Goal: Task Accomplishment & Management: Manage account settings

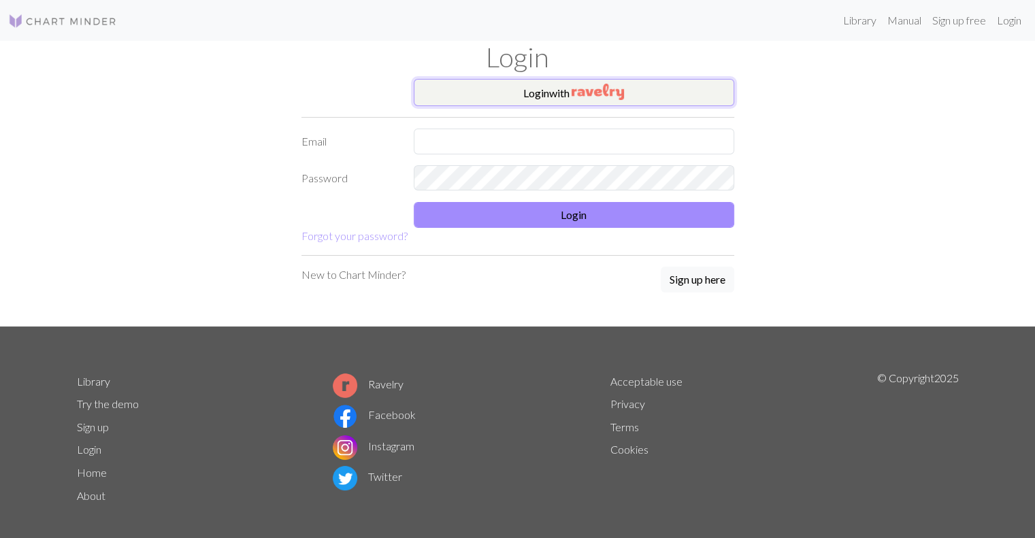
click at [508, 95] on button "Login with" at bounding box center [574, 92] width 320 height 27
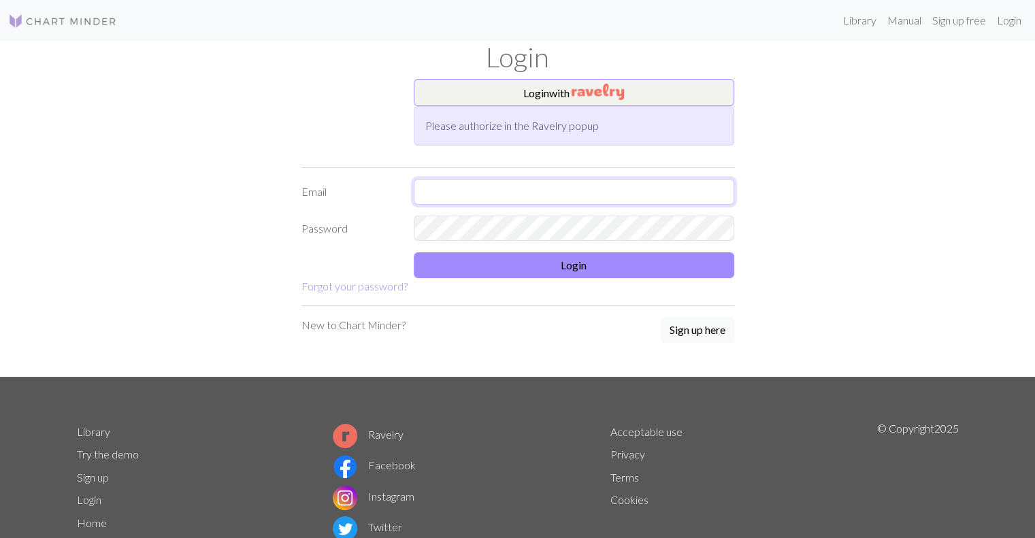
click at [462, 195] on input "text" at bounding box center [574, 192] width 320 height 26
type input "aroraa1210@gmail.com"
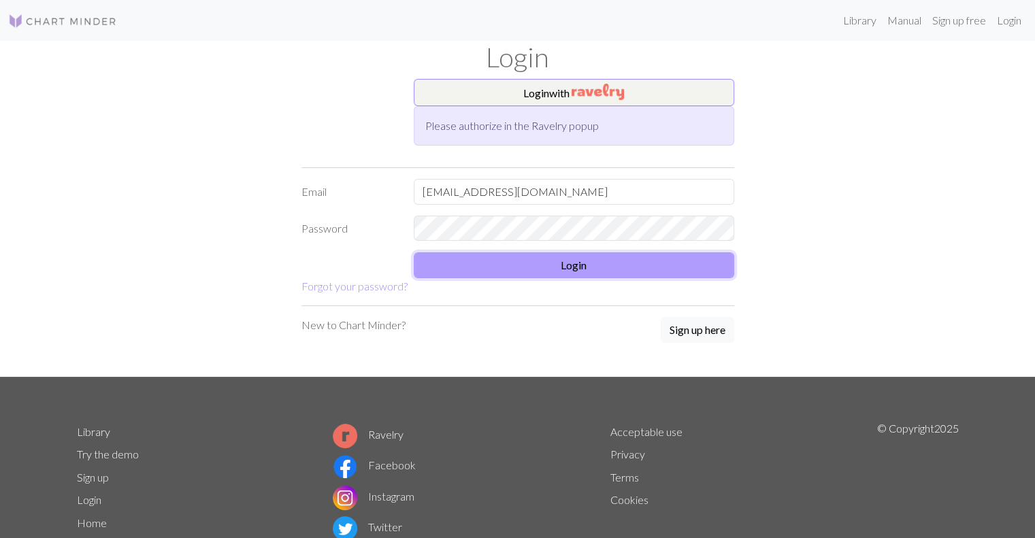
click at [593, 276] on button "Login" at bounding box center [574, 265] width 320 height 26
click at [591, 274] on button "Login" at bounding box center [574, 265] width 320 height 26
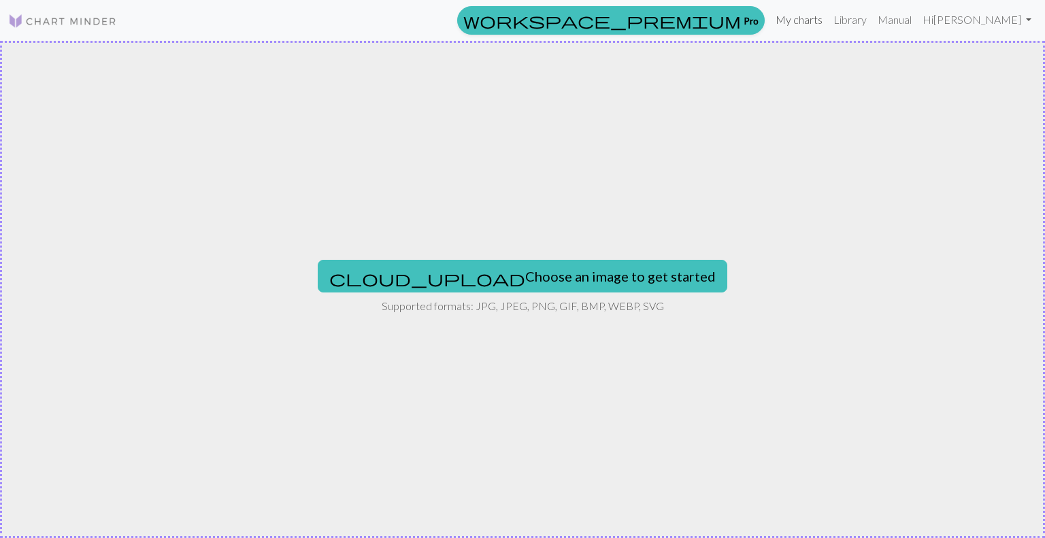
click at [828, 29] on link "My charts" at bounding box center [799, 19] width 58 height 27
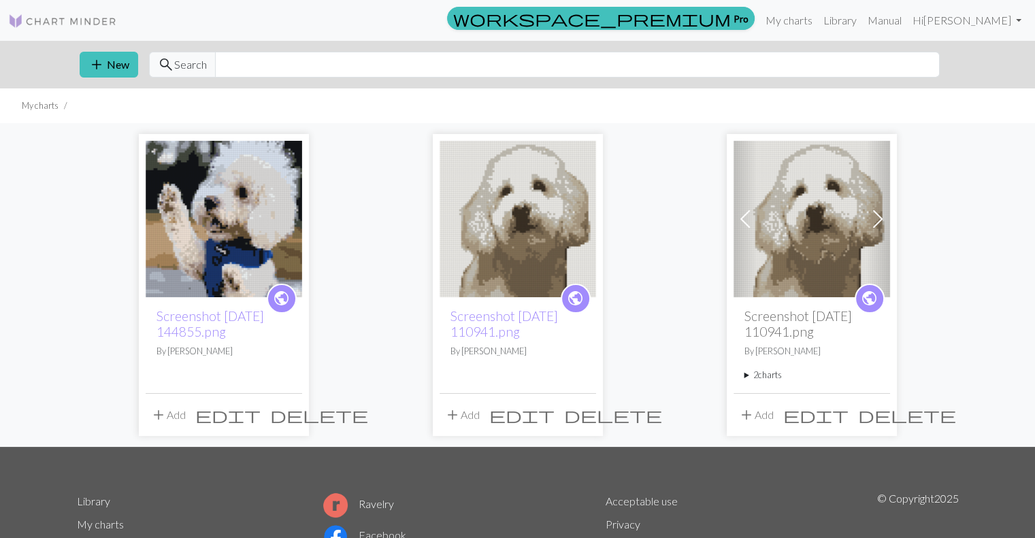
click at [284, 195] on img at bounding box center [224, 219] width 156 height 156
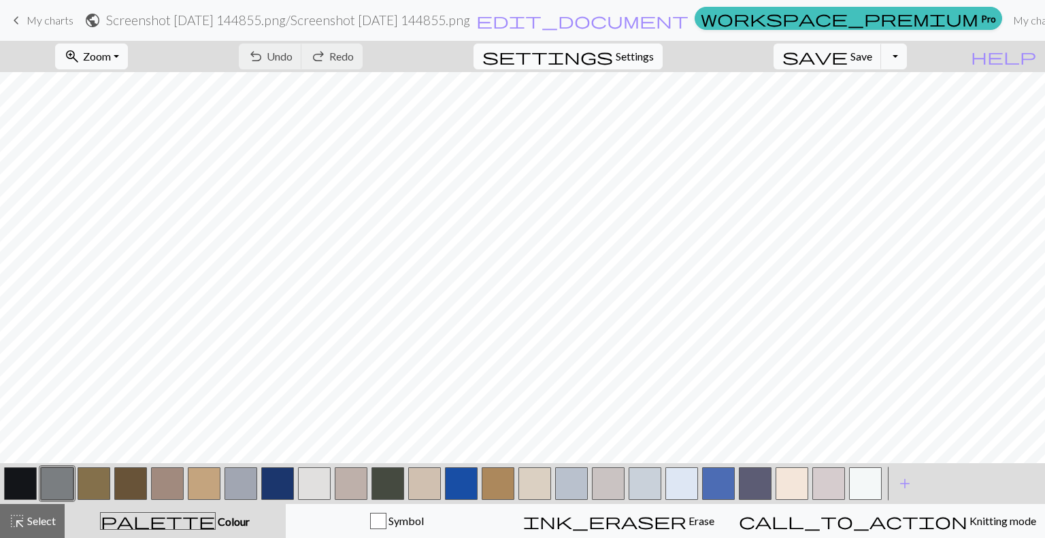
click at [640, 48] on span "Settings" at bounding box center [635, 56] width 38 height 16
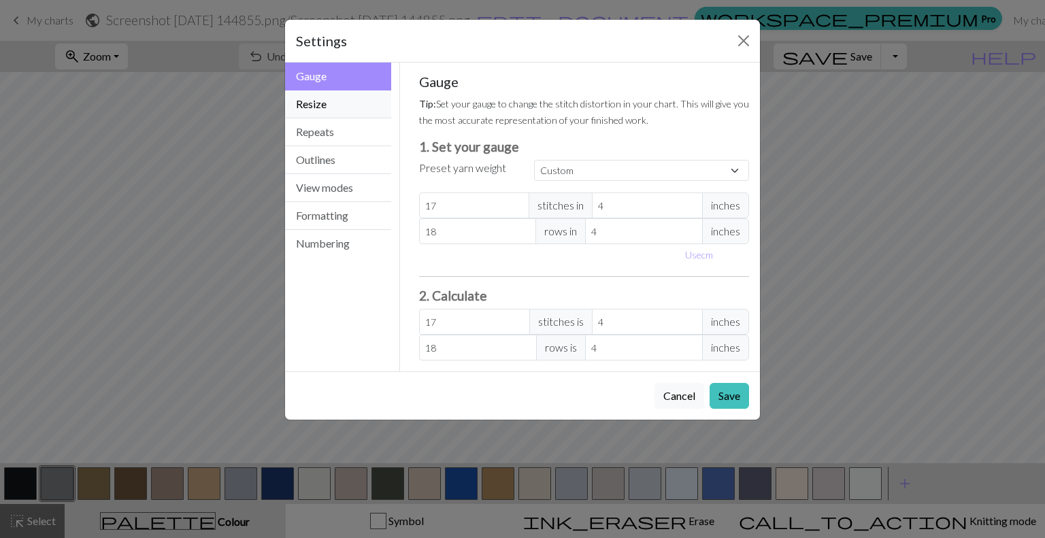
click at [331, 109] on button "Resize" at bounding box center [338, 104] width 106 height 28
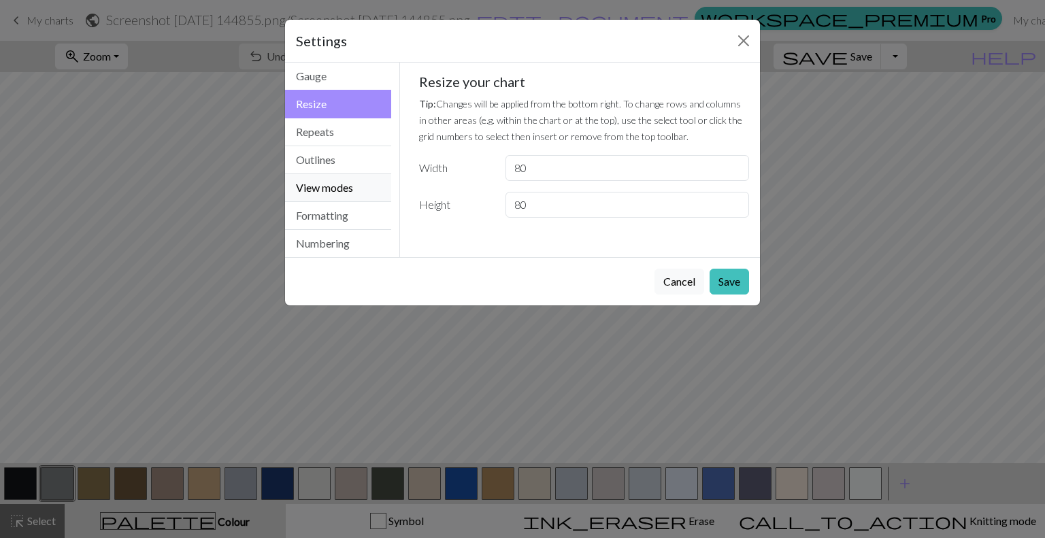
click at [342, 186] on button "View modes" at bounding box center [338, 188] width 106 height 28
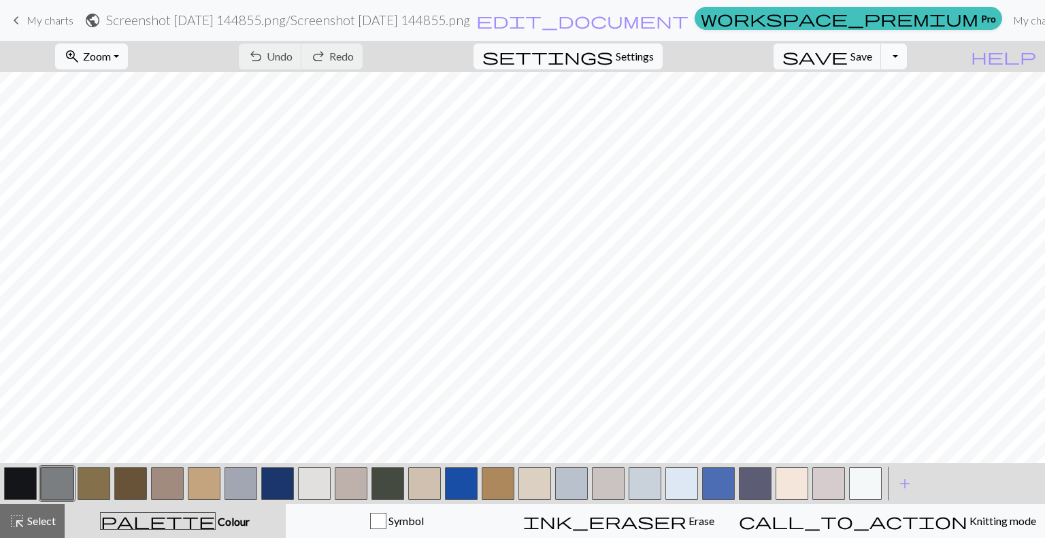
click at [907, 53] on button "Toggle Dropdown" at bounding box center [894, 57] width 26 height 26
click at [625, 20] on form "public Screenshot [DATE] 144855.png / Screenshot [DATE] 144855.png edit_documen…" at bounding box center [386, 20] width 605 height 27
click at [637, 20] on span "edit_document" at bounding box center [582, 20] width 212 height 19
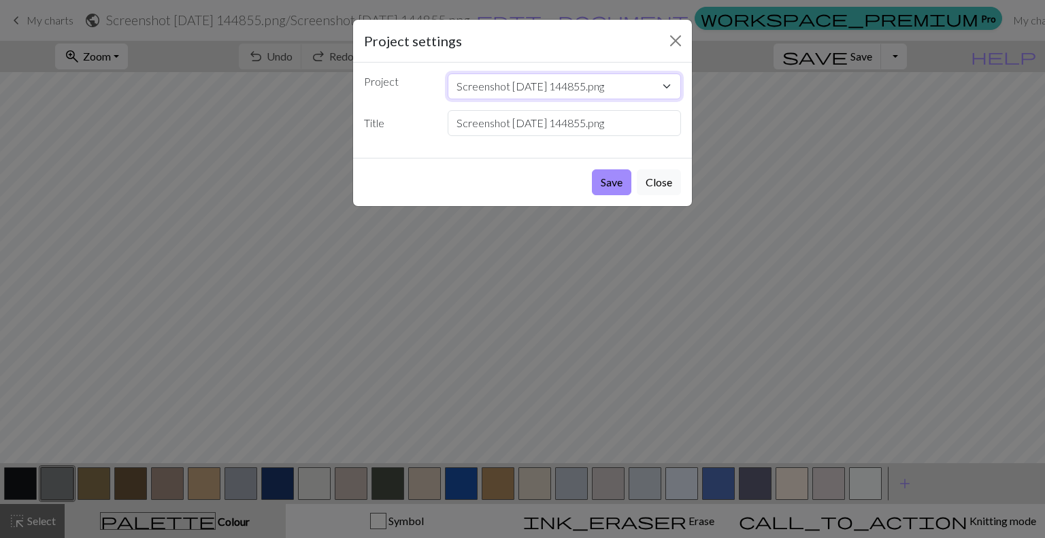
click at [594, 90] on select "Screenshot [DATE] 144855.png Screenshot [DATE] 110941.png Screenshot [DATE] 110…" at bounding box center [565, 86] width 234 height 26
click at [596, 123] on input "Screenshot [DATE] 144855.png" at bounding box center [565, 123] width 234 height 26
click at [603, 182] on button "Save" at bounding box center [611, 182] width 39 height 26
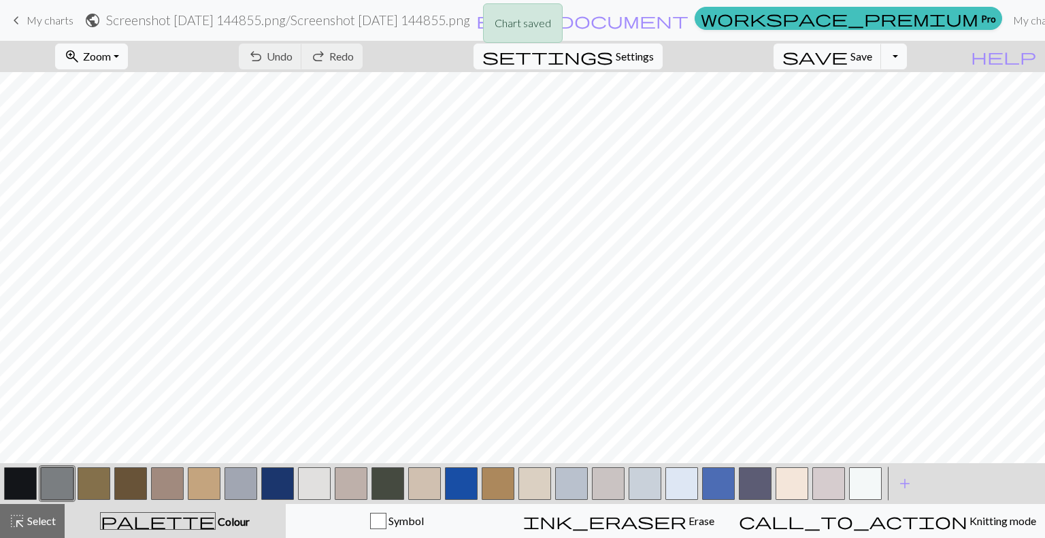
click at [182, 17] on div "Chart saved" at bounding box center [522, 27] width 1045 height 54
click at [24, 20] on span "keyboard_arrow_left" at bounding box center [16, 20] width 16 height 19
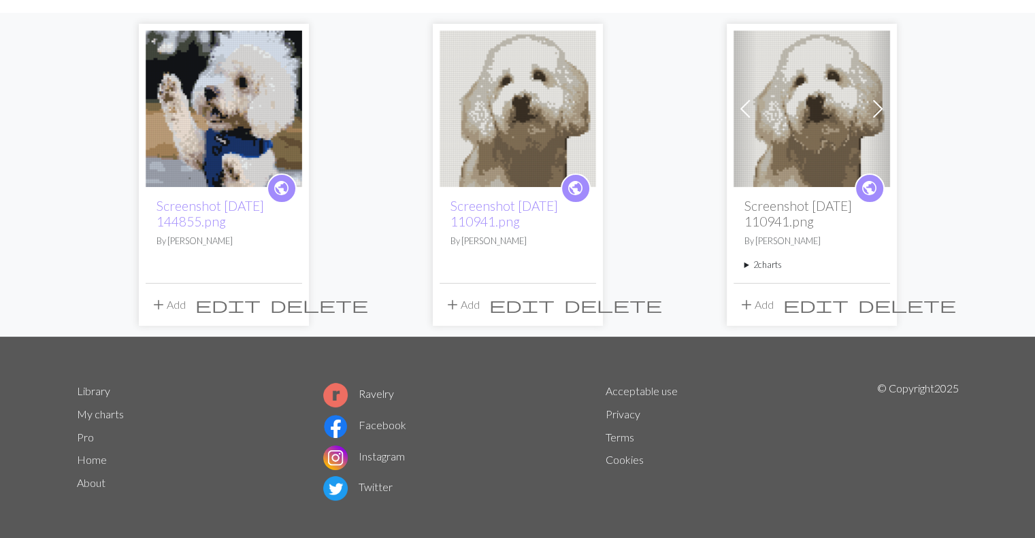
scroll to position [119, 0]
